Goal: Download file/media

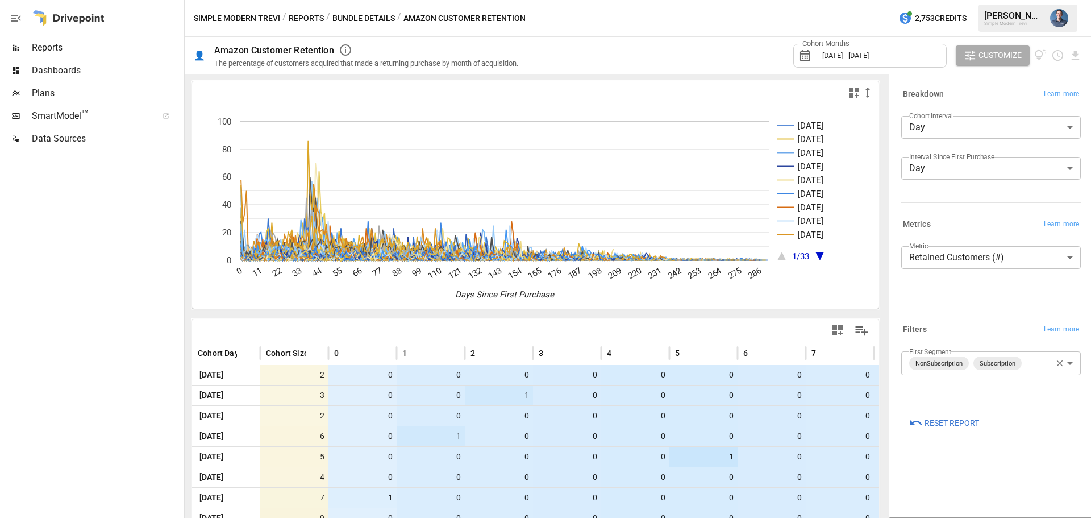
click at [991, 0] on body "Reports Dashboards Plans SmartModel ™ Data Sources Simple Modern Trevi / Report…" at bounding box center [545, 0] width 1091 height 0
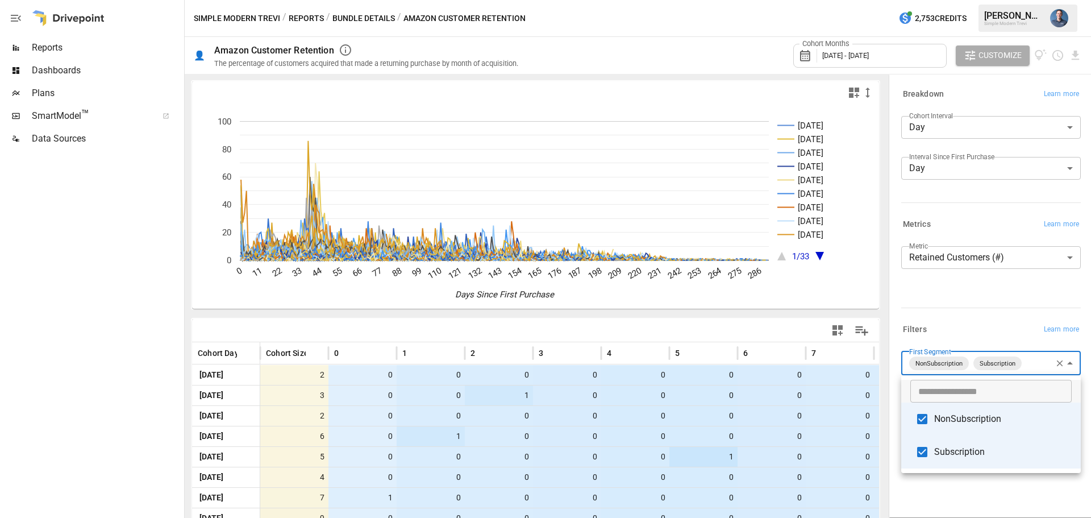
click at [962, 453] on span "Subscription" at bounding box center [1002, 452] width 137 height 14
type input "**********"
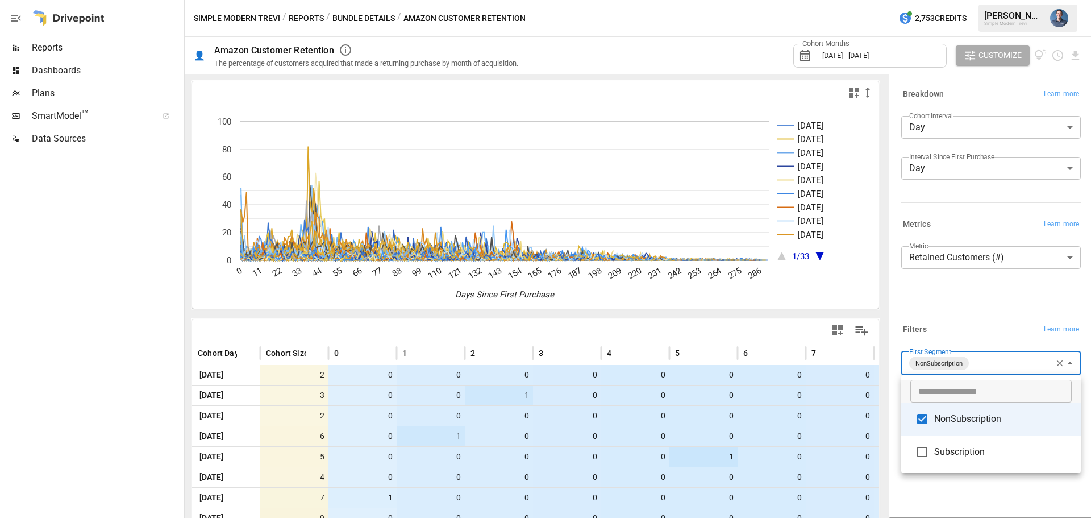
click at [1074, 56] on div at bounding box center [545, 259] width 1091 height 518
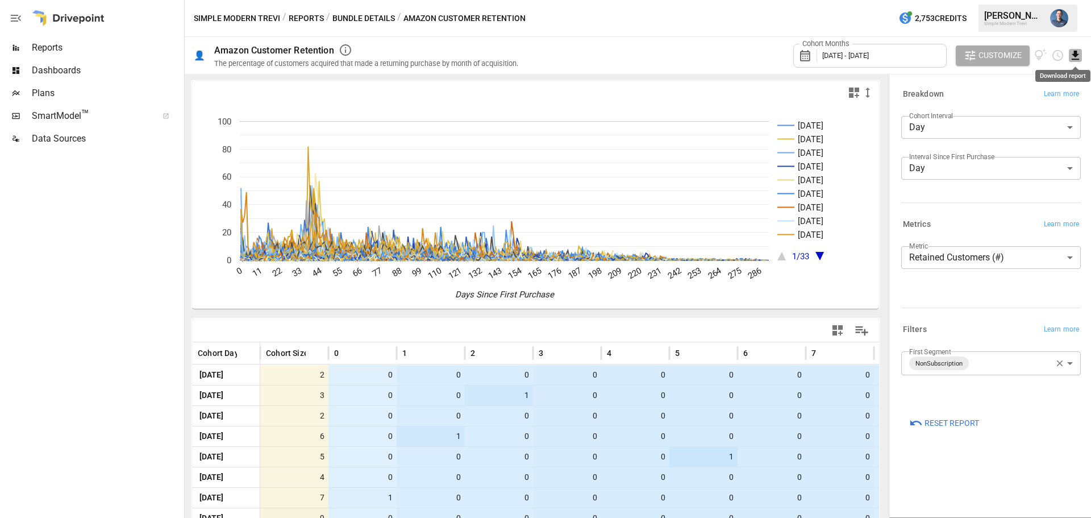
click at [1075, 56] on icon "Download report" at bounding box center [1074, 55] width 7 height 9
click at [1048, 94] on li "Download as CSV" at bounding box center [1037, 100] width 90 height 23
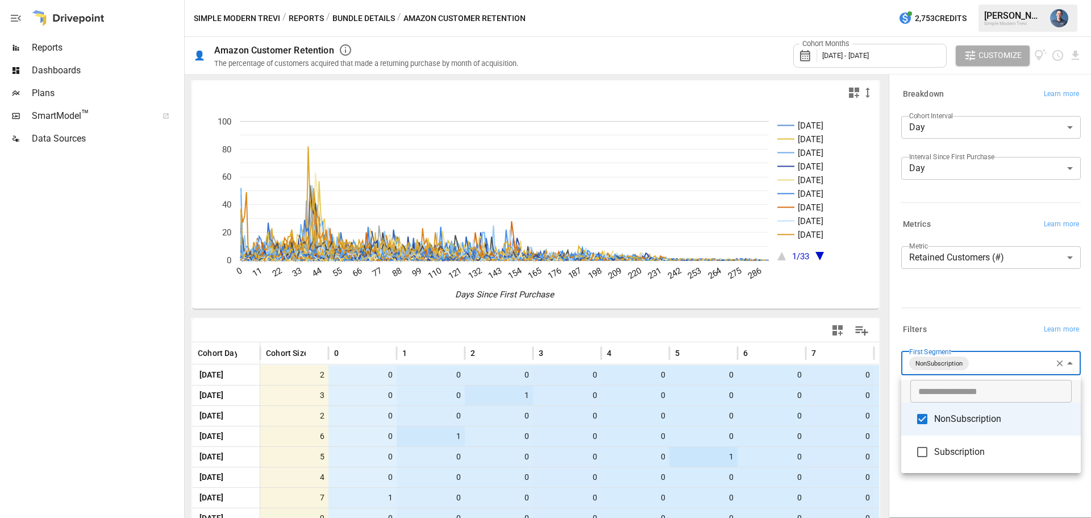
click at [975, 0] on body "Reports Dashboards Plans SmartModel ™ Data Sources Simple Modern Trevi / Report…" at bounding box center [545, 0] width 1091 height 0
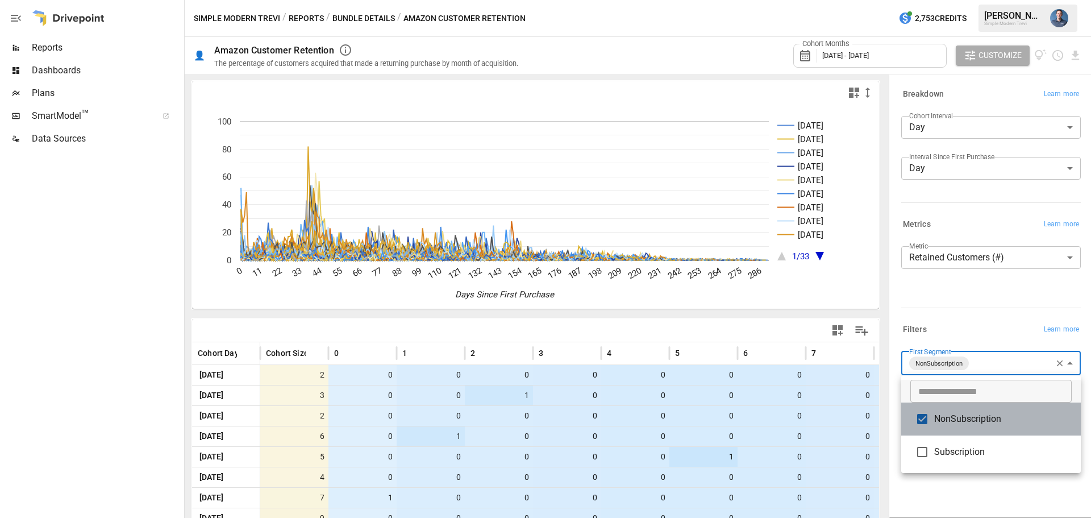
click at [967, 429] on li "NonSubscription" at bounding box center [991, 418] width 180 height 33
click at [965, 449] on span "Subscription" at bounding box center [1002, 452] width 137 height 14
type input "**********"
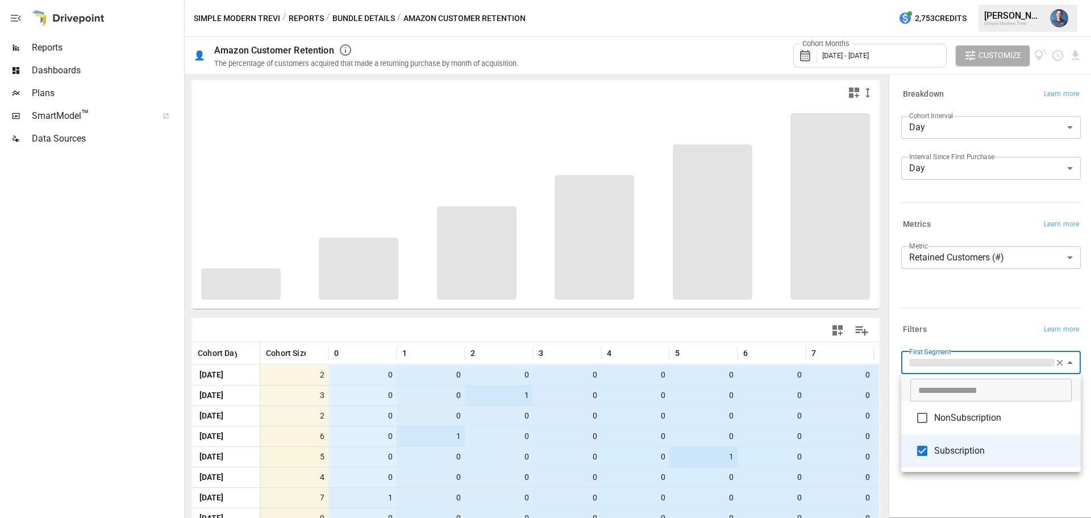
click at [966, 284] on div at bounding box center [545, 259] width 1091 height 518
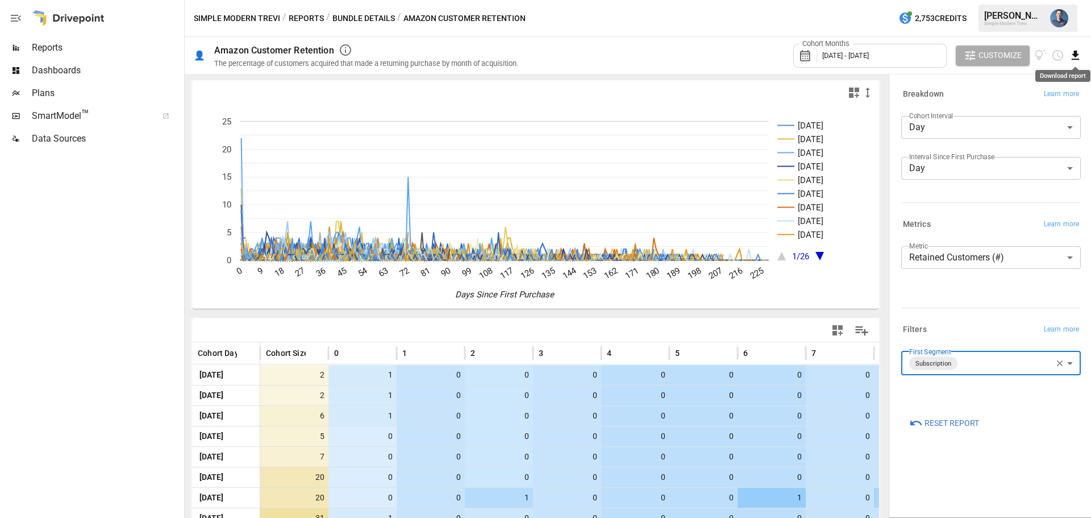
click at [1075, 53] on icon "Download report" at bounding box center [1074, 55] width 7 height 9
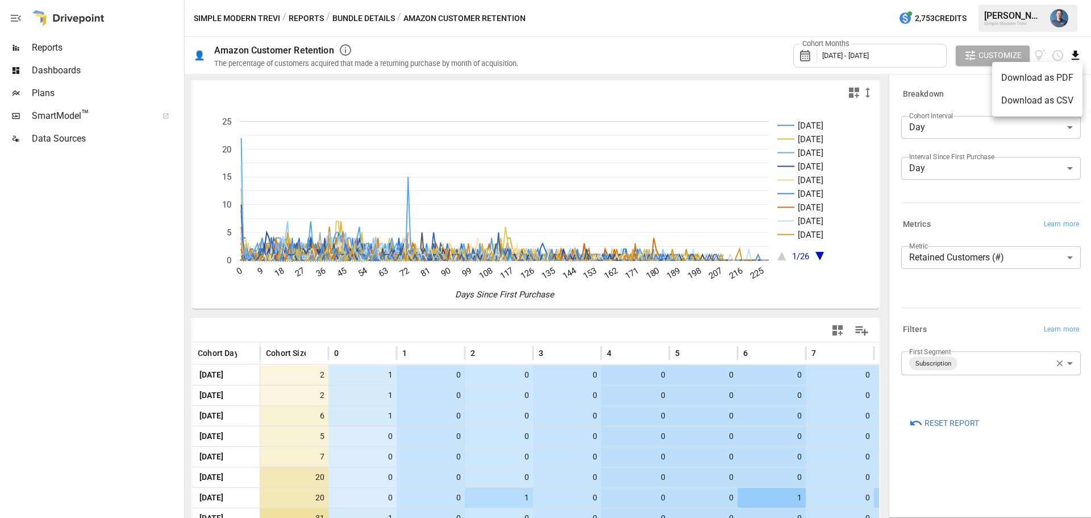
click at [1041, 97] on li "Download as CSV" at bounding box center [1037, 100] width 90 height 23
